Goal: Task Accomplishment & Management: Use online tool/utility

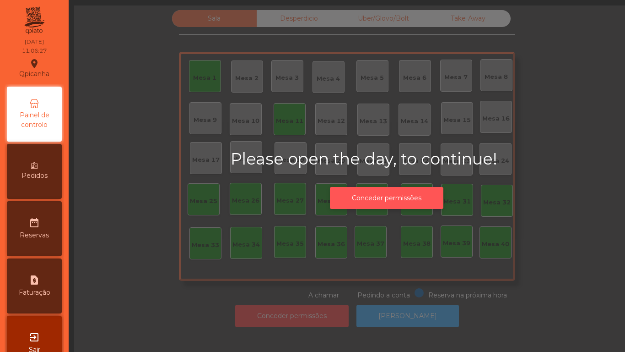
click at [384, 194] on button "Conceder permissões" at bounding box center [387, 198] width 114 height 22
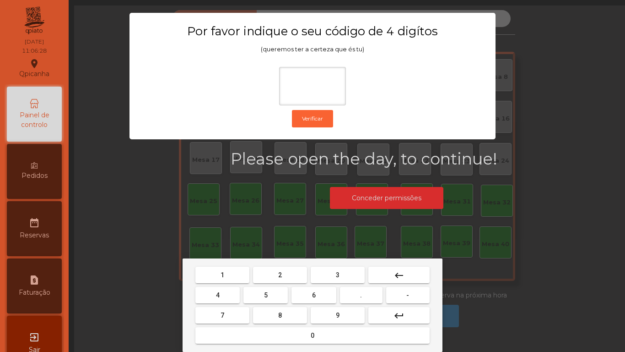
click at [222, 274] on span "1" at bounding box center [223, 274] width 4 height 7
click at [338, 314] on span "9" at bounding box center [338, 314] width 4 height 7
click at [225, 287] on button "4" at bounding box center [217, 295] width 44 height 16
click at [313, 331] on span "0" at bounding box center [313, 334] width 4 height 7
type input "****"
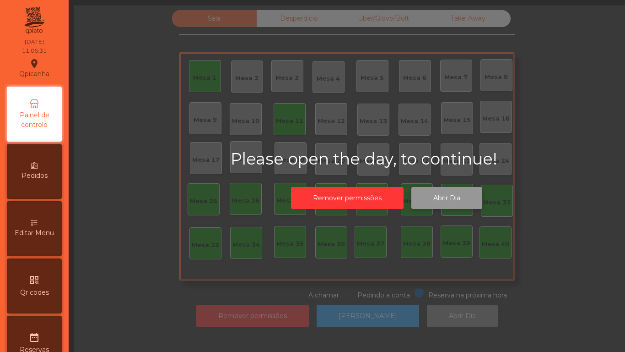
click at [445, 200] on button "Abrir Dia" at bounding box center [447, 198] width 71 height 22
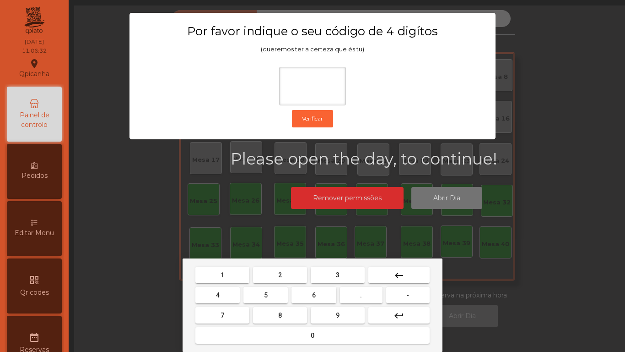
click at [222, 265] on mat-keyboard-key "1" at bounding box center [223, 275] width 58 height 20
click at [336, 316] on span "9" at bounding box center [338, 314] width 4 height 7
click at [223, 291] on button "4" at bounding box center [217, 295] width 44 height 16
click at [312, 335] on span "0" at bounding box center [313, 334] width 4 height 7
click at [403, 270] on mat-icon "keyboard_backspace" at bounding box center [399, 275] width 11 height 11
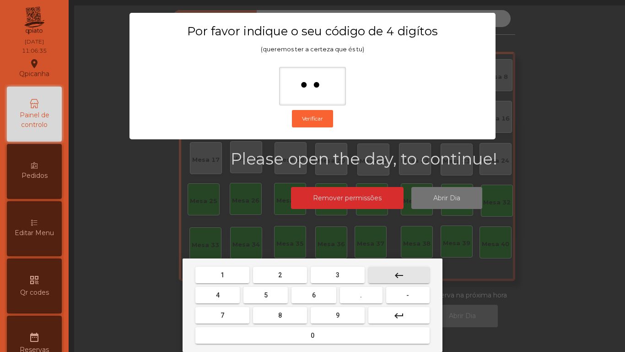
click at [400, 267] on button "keyboard_backspace" at bounding box center [398, 274] width 61 height 16
type input "*"
click at [397, 271] on mat-icon "keyboard_backspace" at bounding box center [399, 275] width 11 height 11
click at [229, 272] on button "1" at bounding box center [222, 274] width 54 height 16
click at [344, 316] on button "9" at bounding box center [338, 315] width 54 height 16
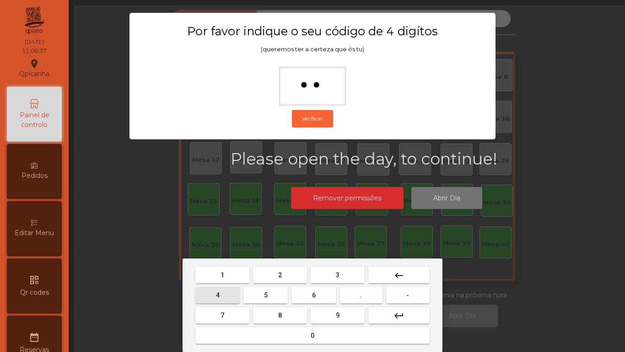
click at [219, 294] on span "4" at bounding box center [218, 294] width 4 height 7
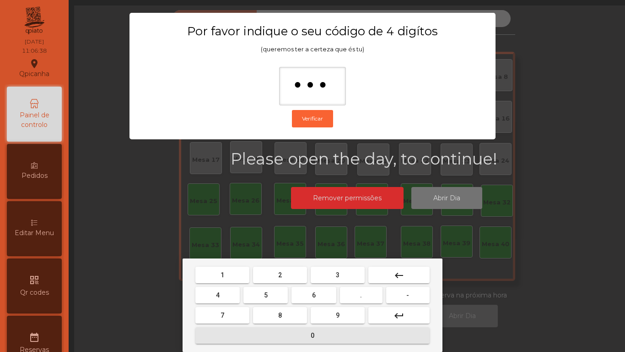
click at [313, 336] on span "0" at bounding box center [313, 334] width 4 height 7
type input "****"
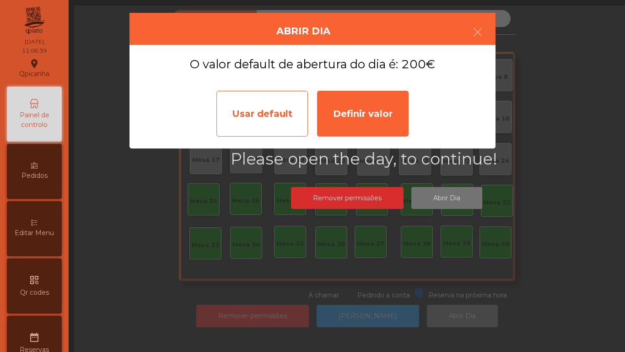
click at [267, 107] on div "Usar default" at bounding box center [263, 114] width 92 height 46
